Goal: Task Accomplishment & Management: Use online tool/utility

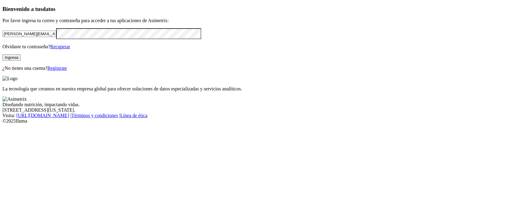
click at [56, 37] on input "andres.arias@grupobios.co" at bounding box center [29, 34] width 54 height 6
type input "andres.arias@contegral.co"
click at [21, 61] on button "Ingresa" at bounding box center [11, 57] width 18 height 6
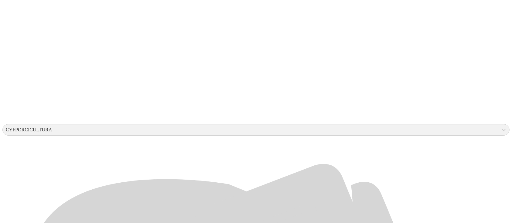
scroll to position [129, 0]
